Goal: Transaction & Acquisition: Purchase product/service

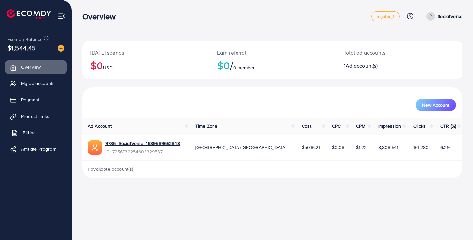
click at [42, 128] on link "Billing" at bounding box center [36, 132] width 62 height 13
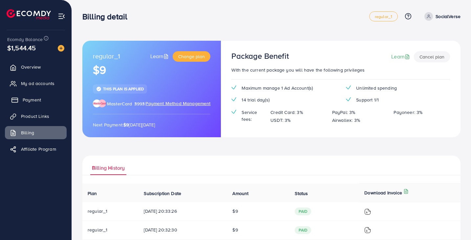
click at [42, 98] on link "Payment" at bounding box center [36, 99] width 62 height 13
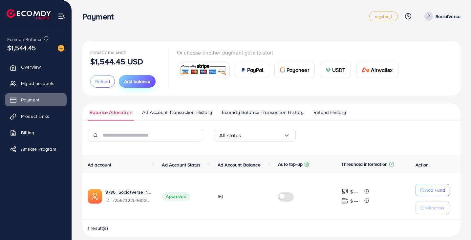
click at [133, 80] on span "Add balance" at bounding box center [137, 81] width 26 height 7
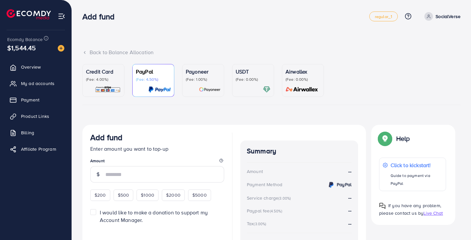
click at [105, 69] on p "Credit Card" at bounding box center [103, 72] width 35 height 8
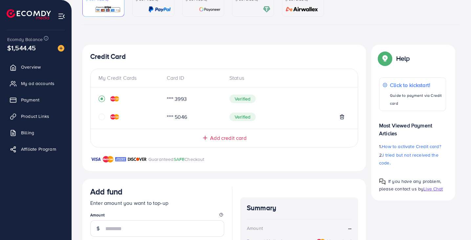
scroll to position [142, 0]
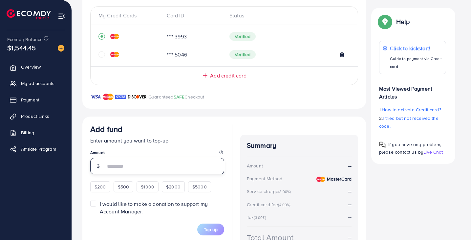
click at [163, 165] on input "number" at bounding box center [164, 166] width 119 height 16
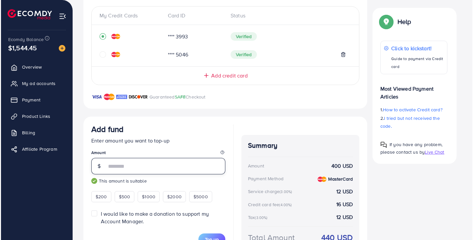
scroll to position [186, 0]
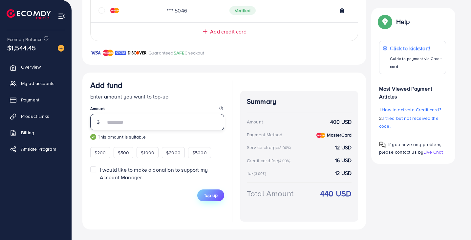
type input "***"
click at [203, 192] on button "Top up" at bounding box center [210, 195] width 27 height 12
